Goal: Information Seeking & Learning: Learn about a topic

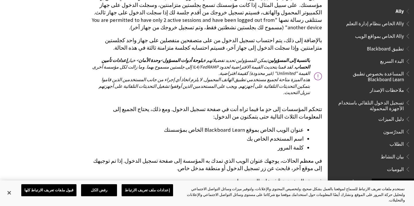
click at [390, 23] on span "Ally الخاص بنظام إدارة التعلم" at bounding box center [375, 23] width 58 height 8
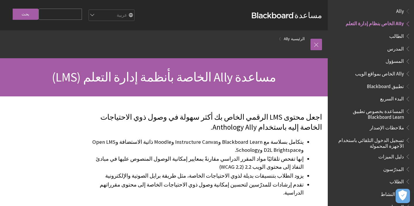
scroll to position [10, 0]
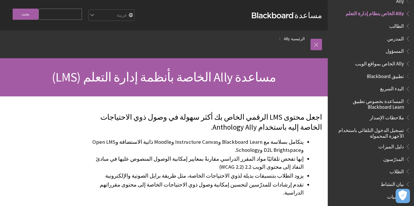
click at [389, 75] on span "تطبيق Blackboard" at bounding box center [385, 76] width 37 height 8
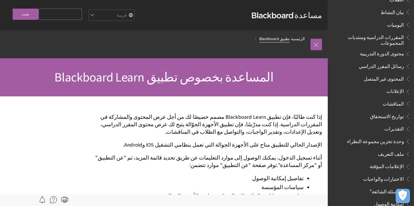
click at [272, 37] on link "تطبيق Blackboard" at bounding box center [274, 38] width 30 height 7
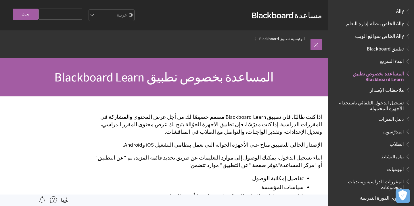
scroll to position [60, 0]
